Goal: Navigation & Orientation: Understand site structure

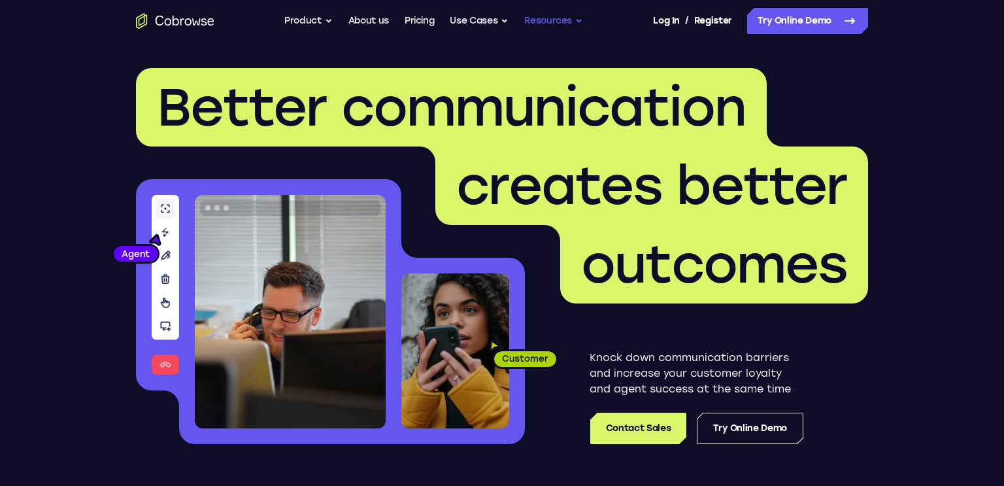
click at [575, 18] on button "Resources" at bounding box center [553, 21] width 59 height 26
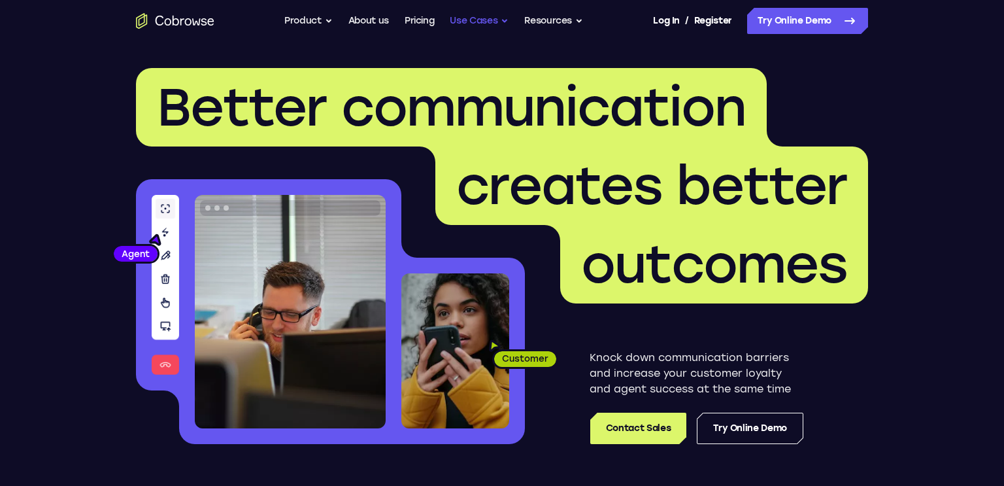
click at [505, 22] on button "Use Cases" at bounding box center [479, 21] width 59 height 26
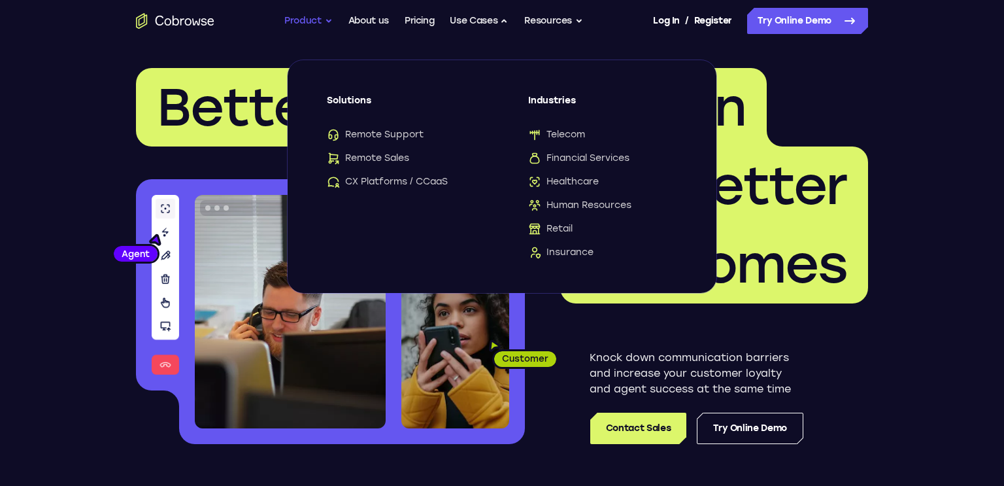
click at [328, 21] on button "Product" at bounding box center [308, 21] width 48 height 26
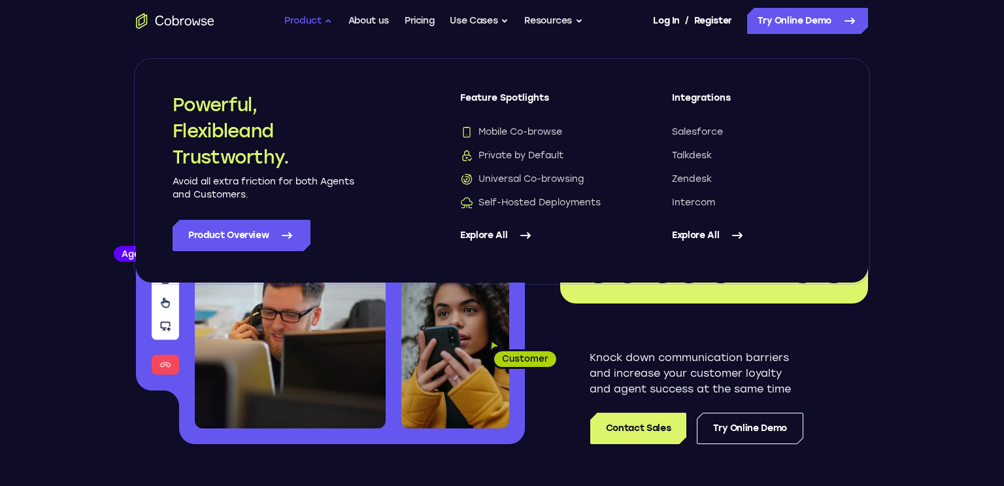
click at [328, 21] on button "Product" at bounding box center [308, 21] width 48 height 26
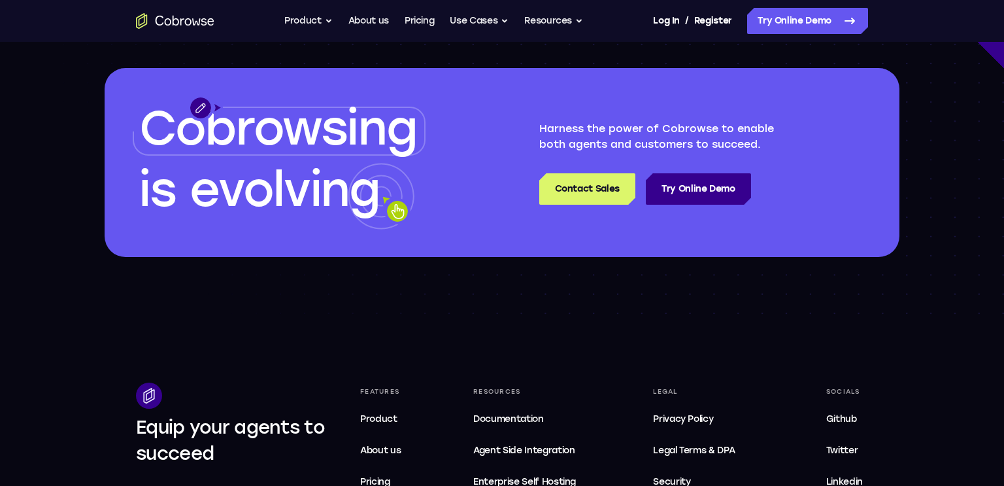
scroll to position [3696, 0]
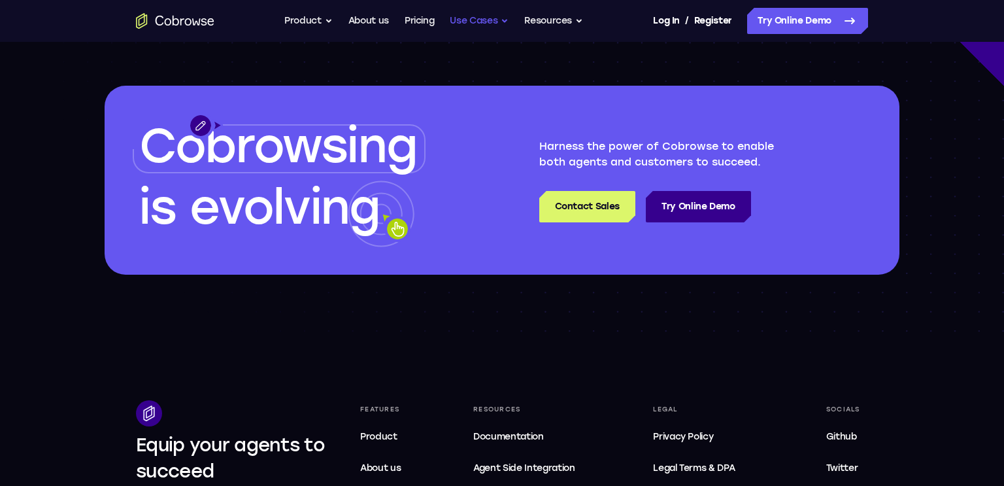
click at [503, 26] on button "Use Cases" at bounding box center [479, 21] width 59 height 26
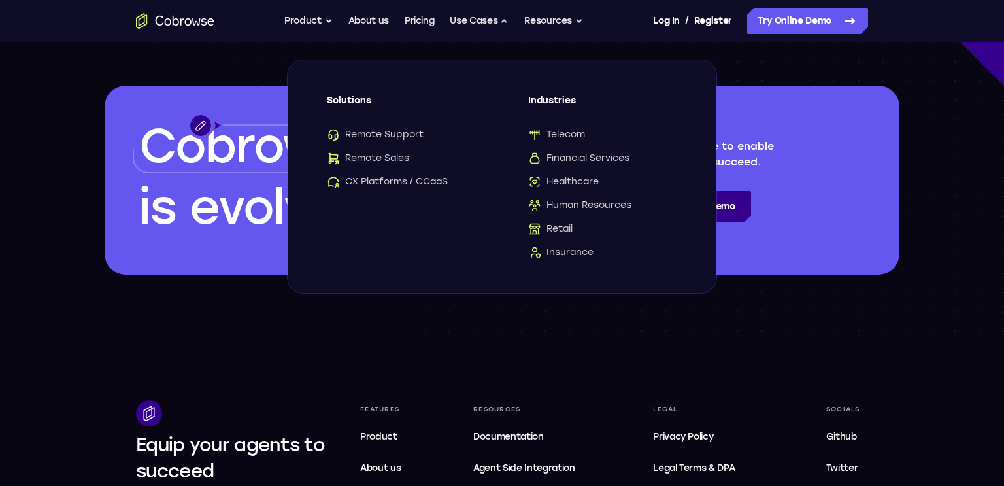
click at [118, 262] on div "Cobrowsing is evolving" at bounding box center [285, 180] width 361 height 189
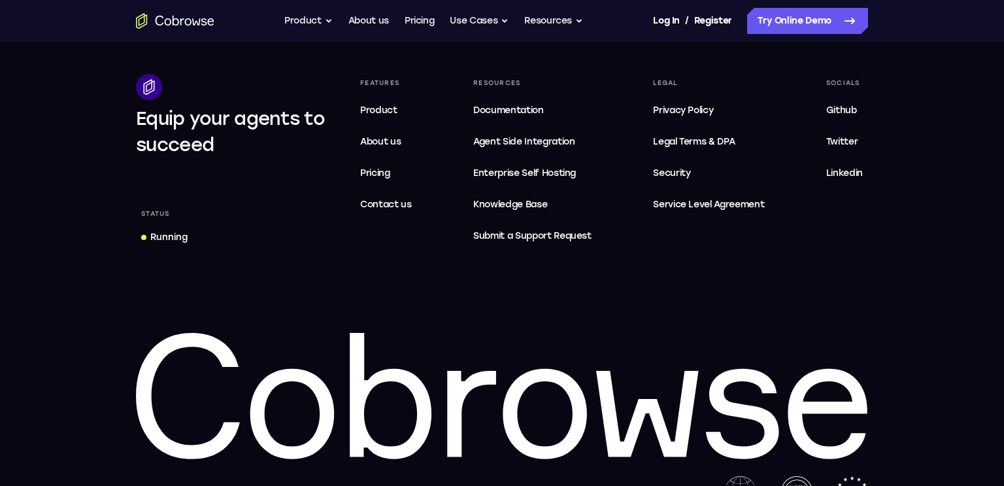
scroll to position [4075, 0]
